Goal: Information Seeking & Learning: Learn about a topic

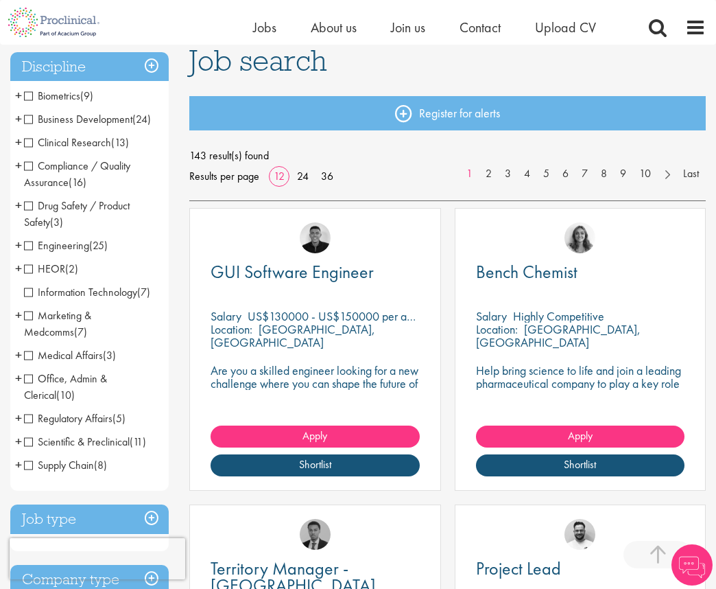
scroll to position [95, 0]
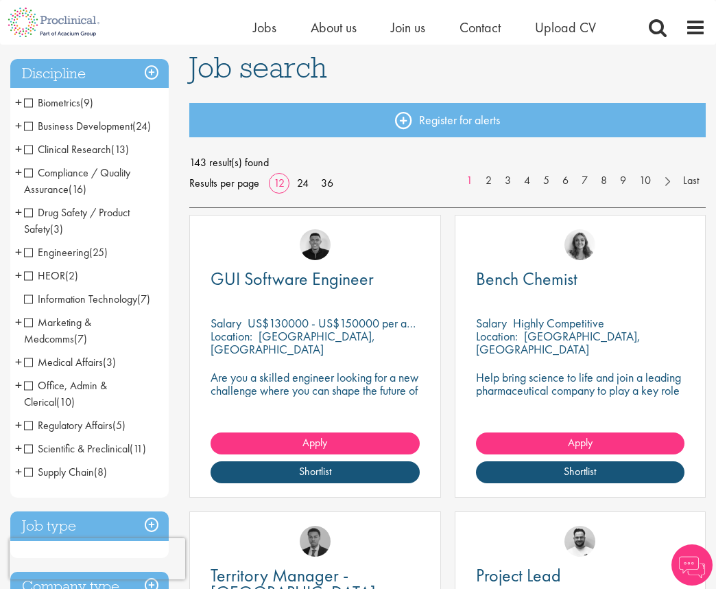
click at [27, 450] on span "Scientific & Preclinical" at bounding box center [77, 448] width 106 height 14
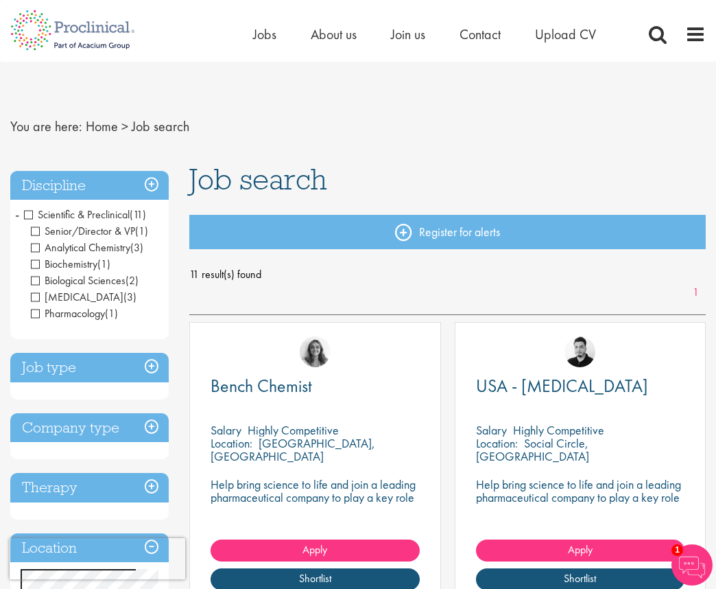
click at [29, 214] on span "Scientific & Preclinical" at bounding box center [77, 214] width 106 height 14
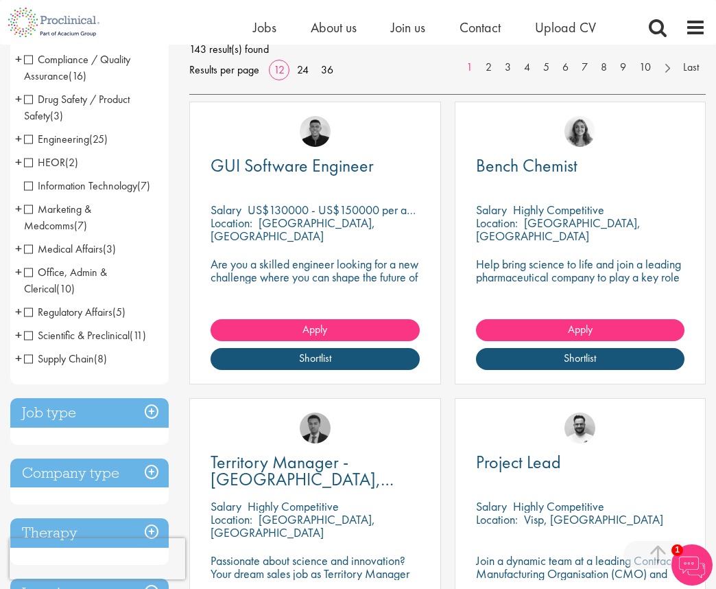
scroll to position [215, 0]
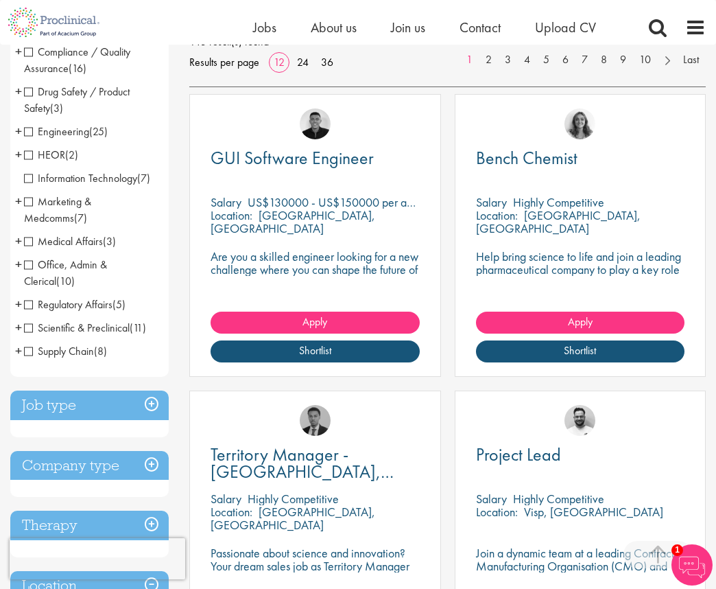
click at [143, 397] on h3 "Job type" at bounding box center [89, 405] width 158 height 30
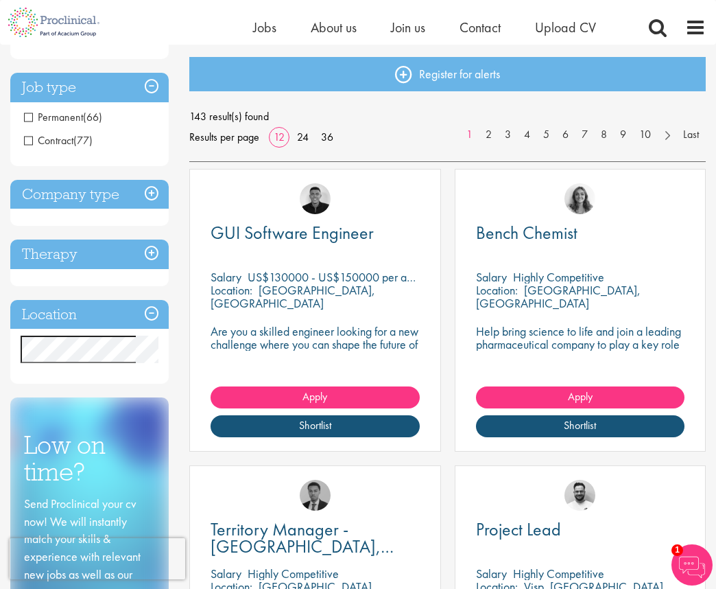
scroll to position [142, 0]
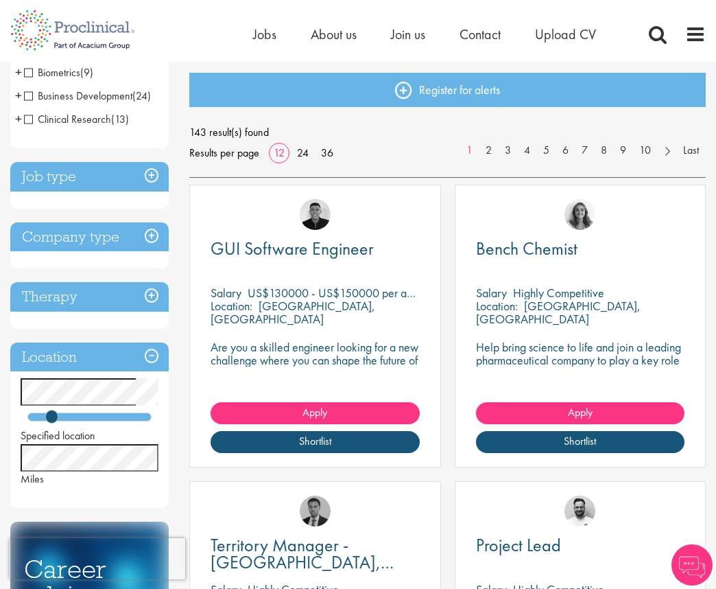
scroll to position [142, 0]
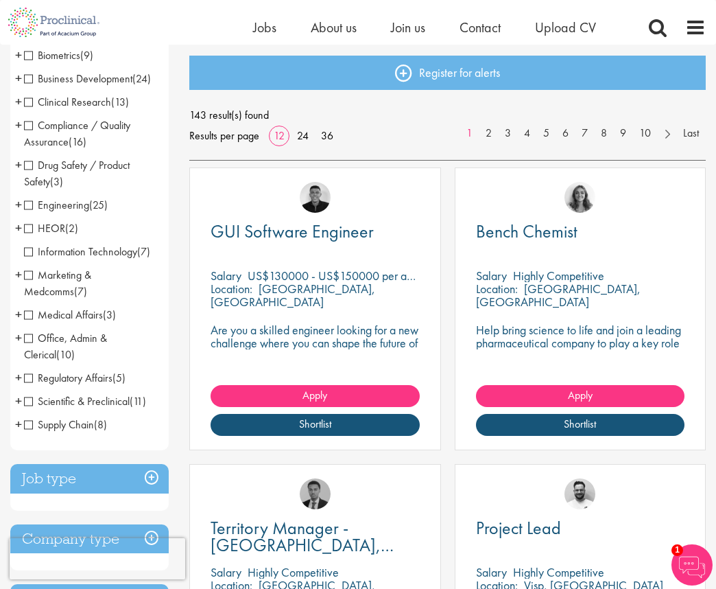
click at [74, 101] on span "Clinical Research" at bounding box center [67, 102] width 87 height 14
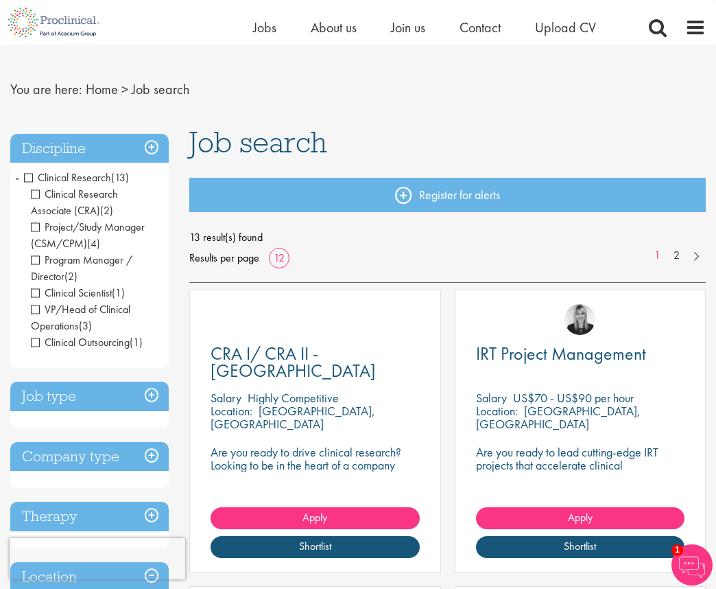
scroll to position [14, 0]
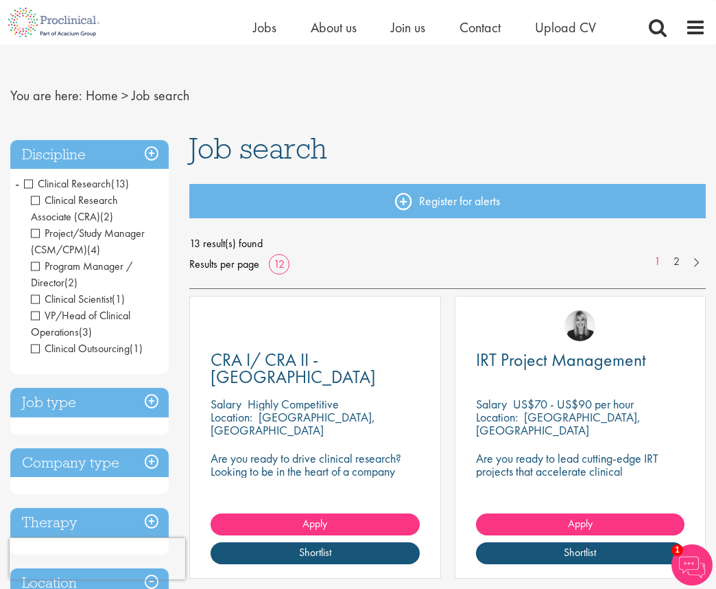
click at [31, 182] on span "Clinical Research" at bounding box center [67, 183] width 87 height 14
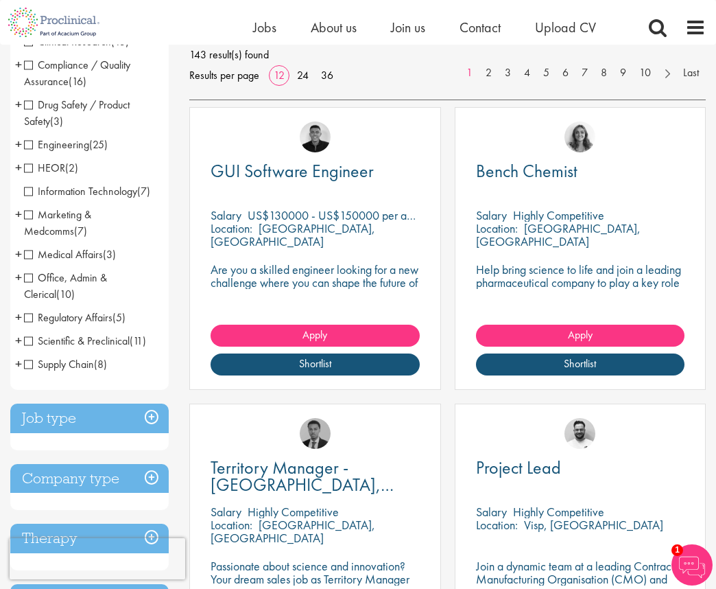
scroll to position [211, 0]
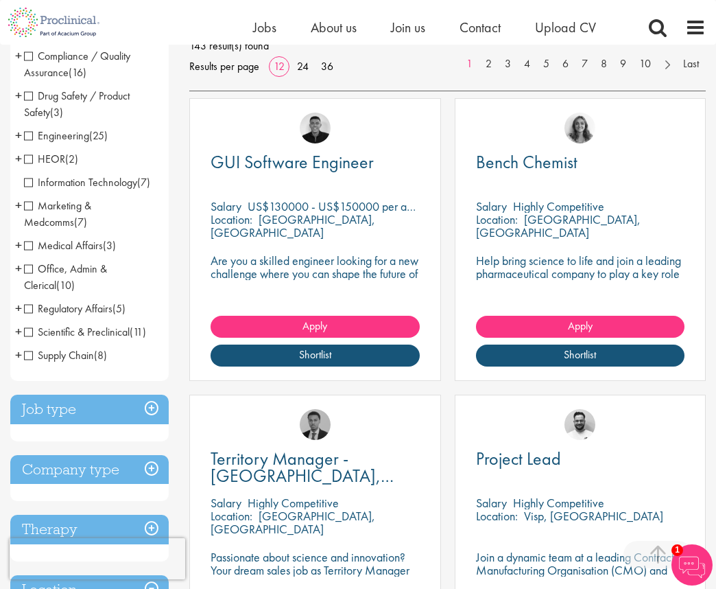
click at [147, 454] on div "Discipline Biometrics (9) - + Statistics (6) Data Management (1) Programming (2…" at bounding box center [89, 300] width 158 height 717
click at [149, 467] on h3 "Company type" at bounding box center [89, 470] width 158 height 30
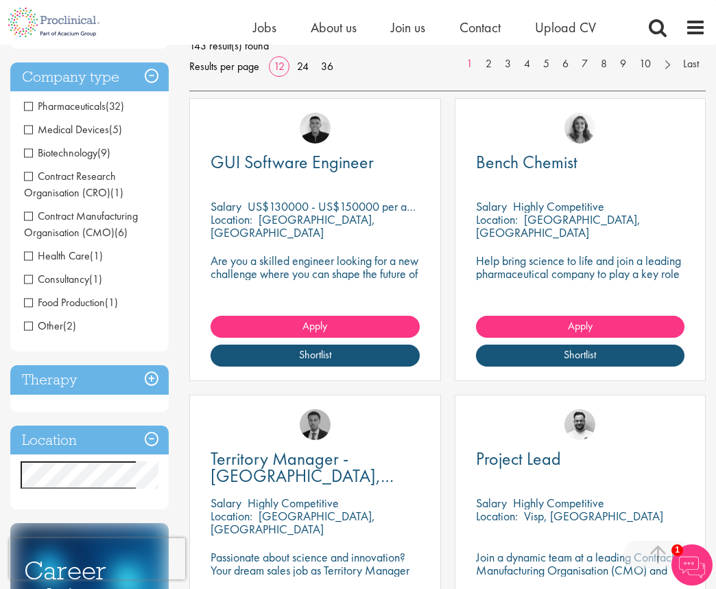
click at [30, 104] on span "Pharmaceuticals" at bounding box center [65, 106] width 82 height 14
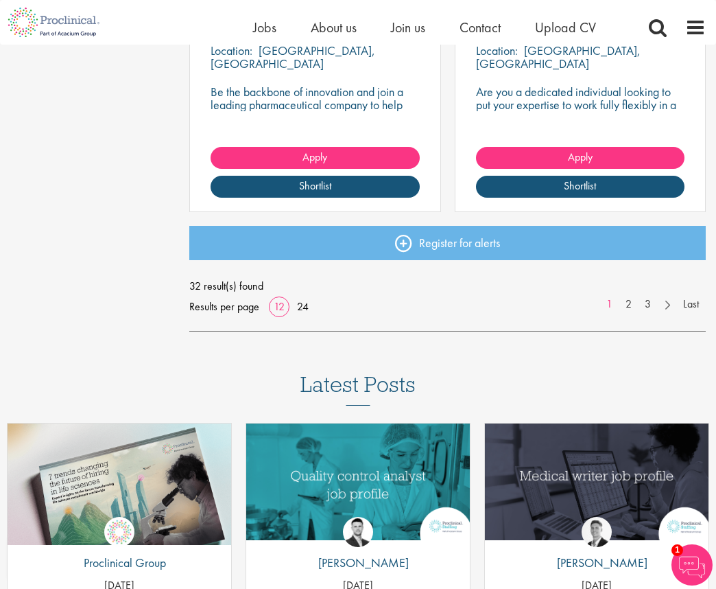
scroll to position [1847, 0]
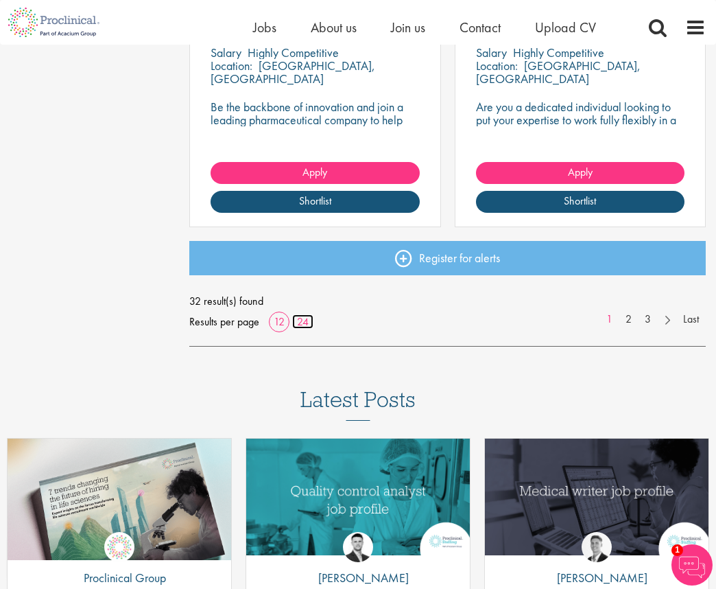
click at [305, 318] on link "24" at bounding box center [302, 321] width 21 height 14
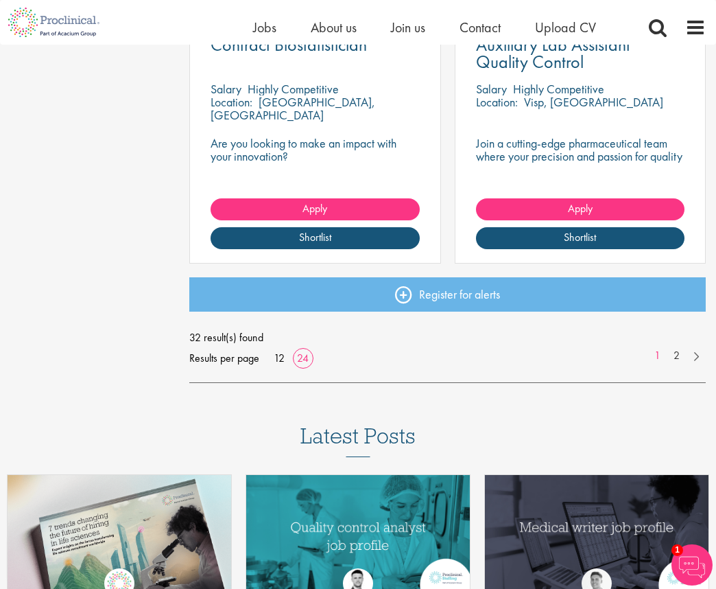
scroll to position [3615, 0]
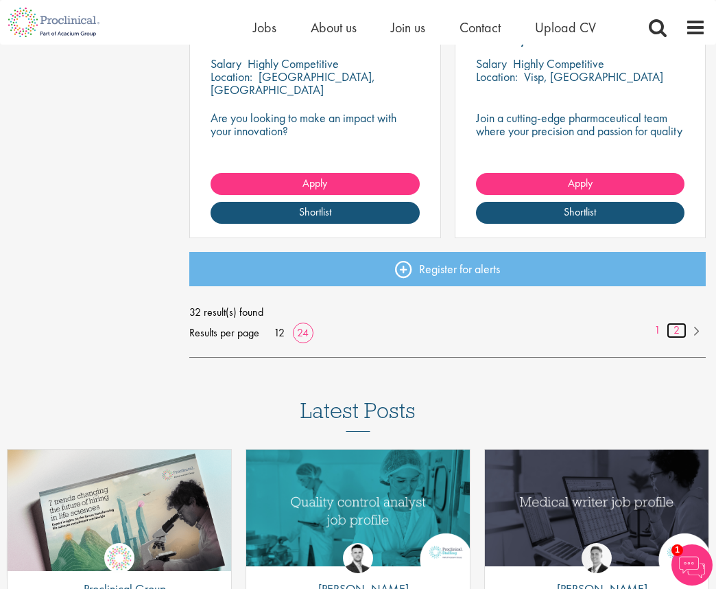
click at [671, 327] on link "2" at bounding box center [677, 330] width 20 height 16
